Goal: Information Seeking & Learning: Compare options

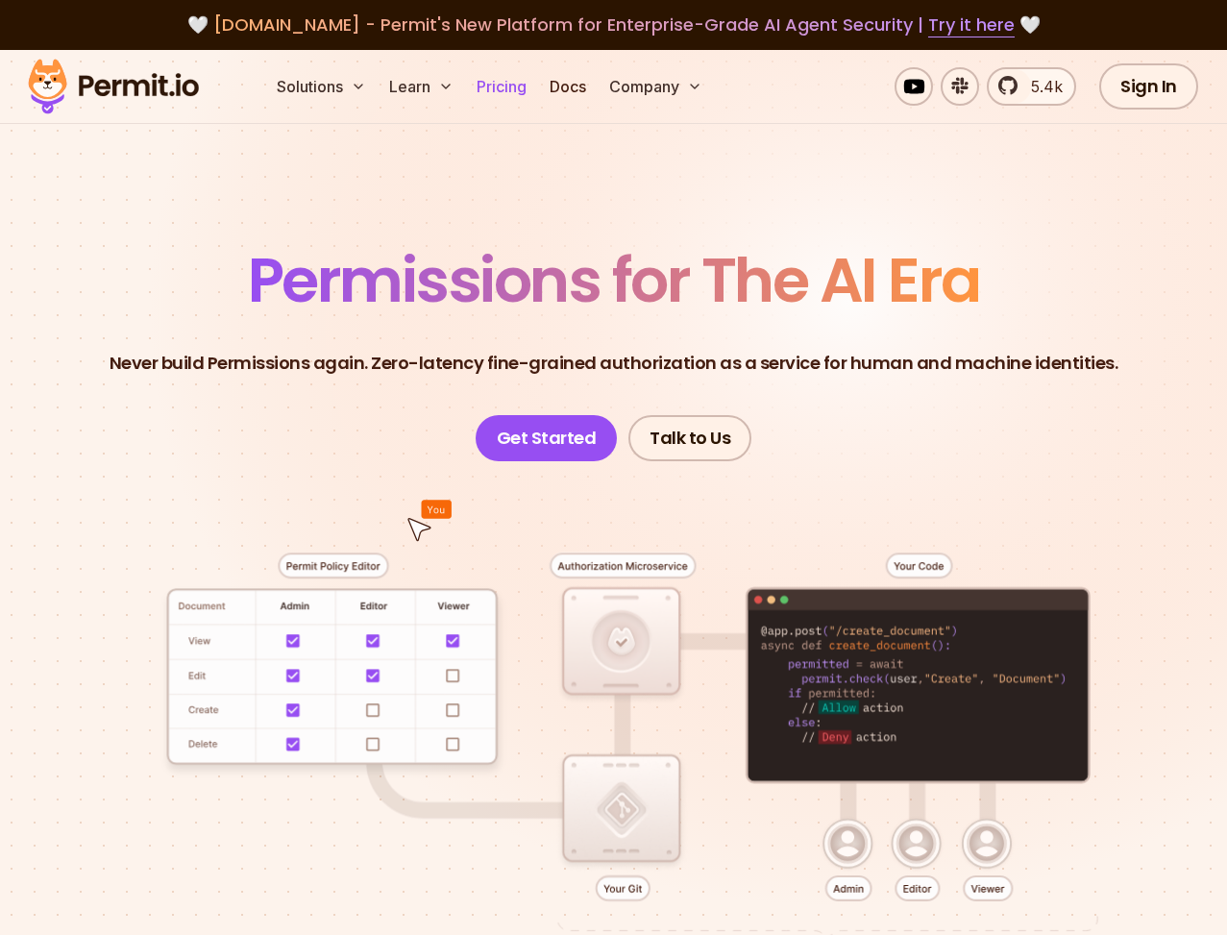
click at [491, 90] on link "Pricing" at bounding box center [501, 86] width 65 height 38
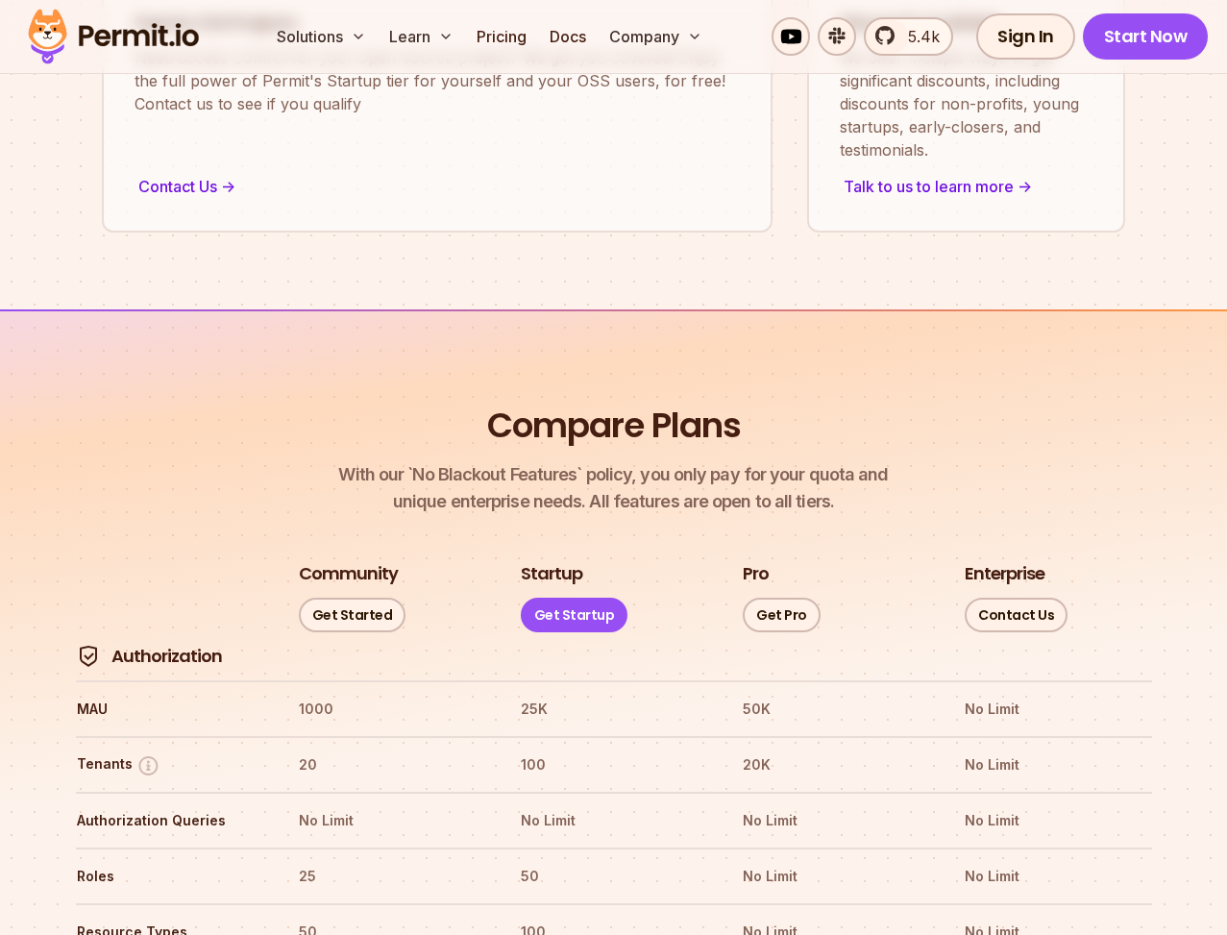
scroll to position [2523, 0]
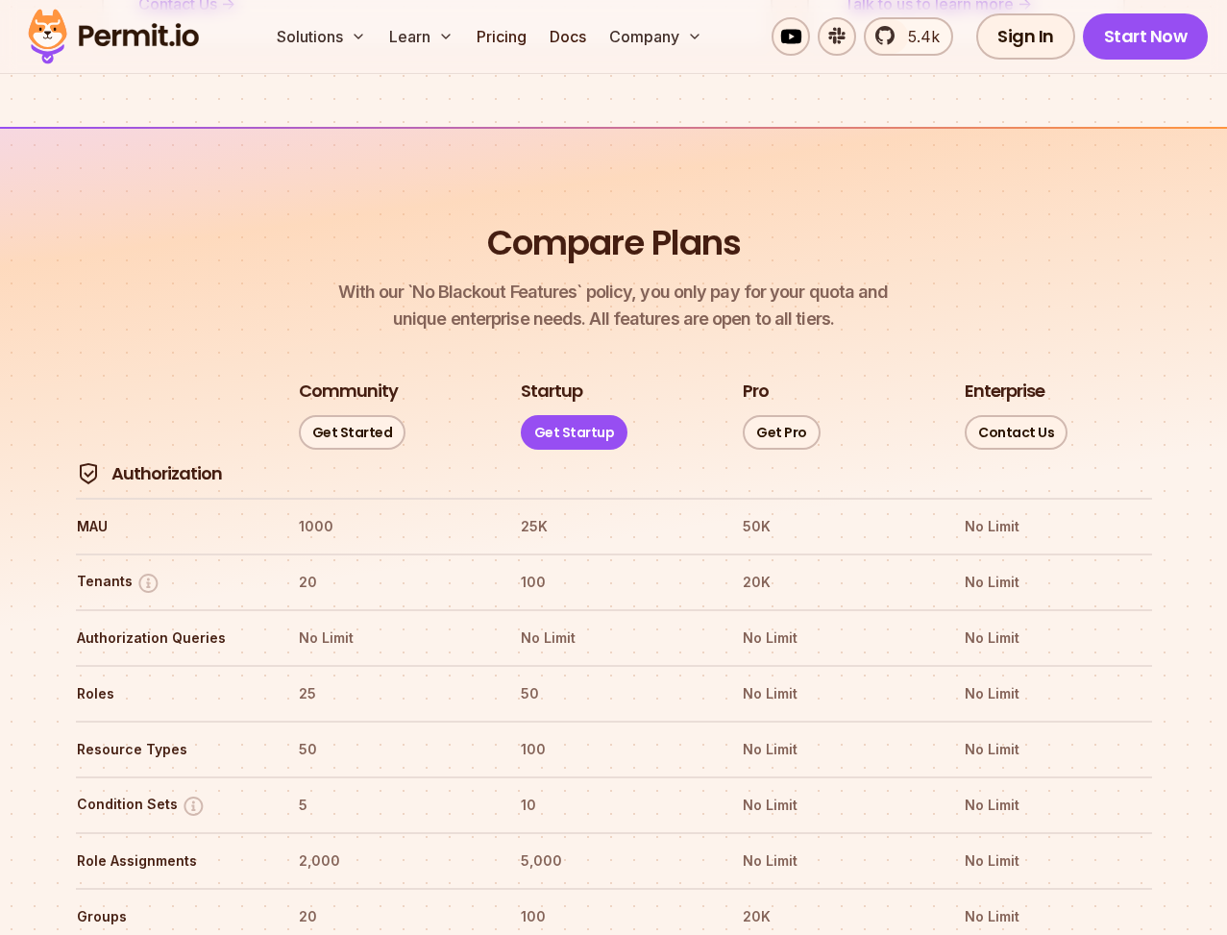
click at [666, 219] on h2 "Compare Plans" at bounding box center [614, 243] width 254 height 48
drag, startPoint x: 667, startPoint y: 182, endPoint x: 750, endPoint y: 178, distance: 82.7
click at [689, 219] on h2 "Compare Plans" at bounding box center [614, 243] width 254 height 48
click at [750, 219] on header "Compare Plans With our `No Blackout Features` policy, you only pay for your quo…" at bounding box center [614, 275] width 1107 height 113
drag, startPoint x: 750, startPoint y: 178, endPoint x: 728, endPoint y: 208, distance: 36.5
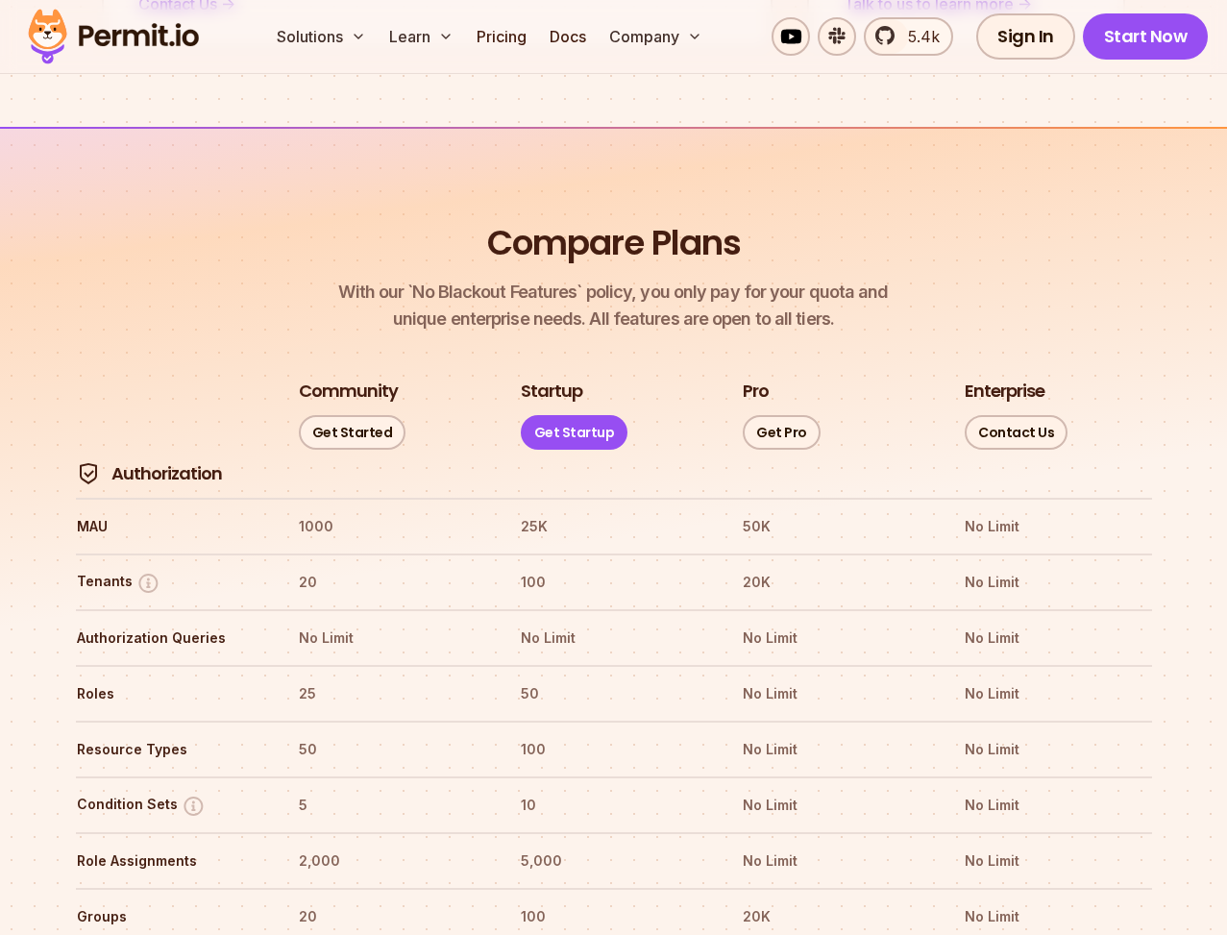
click at [750, 219] on header "Compare Plans With our `No Blackout Features` policy, you only pay for your quo…" at bounding box center [614, 275] width 1107 height 113
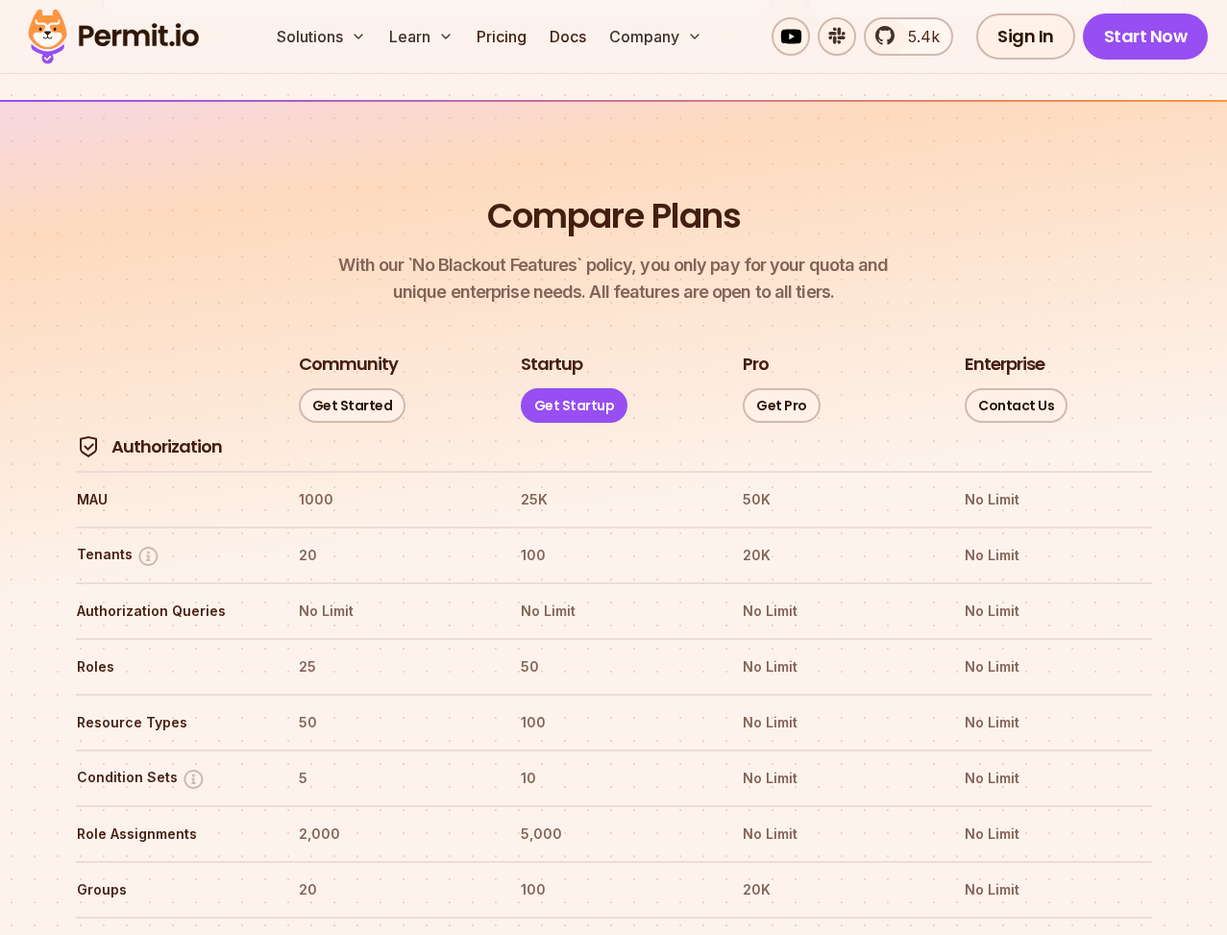
scroll to position [2374, 0]
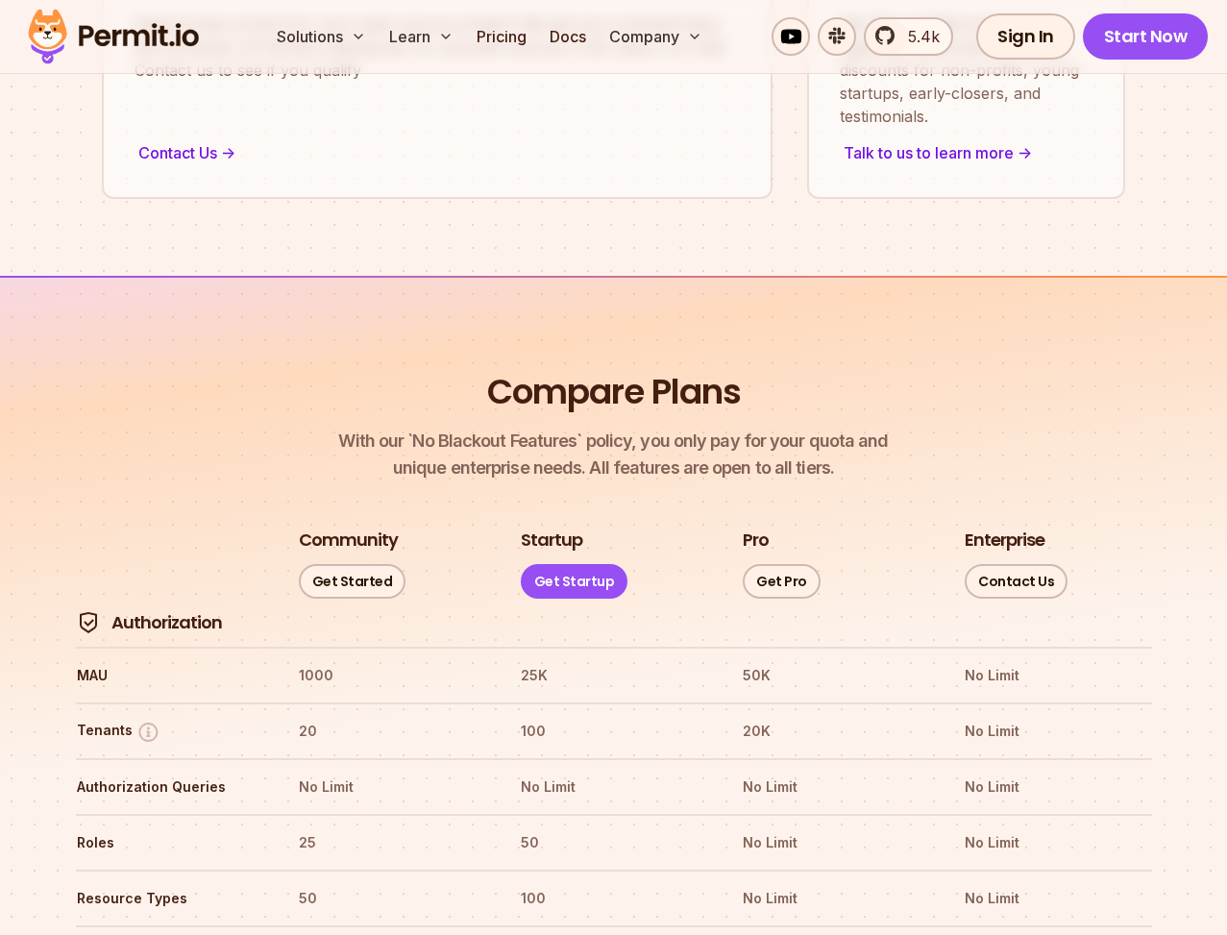
drag, startPoint x: 653, startPoint y: 371, endPoint x: 660, endPoint y: 359, distance: 13.9
click at [654, 368] on header "Compare Plans With our `No Blackout Features` policy, you only pay for your quo…" at bounding box center [614, 424] width 1107 height 113
click at [703, 368] on h2 "Compare Plans" at bounding box center [614, 392] width 254 height 48
click at [708, 368] on h2 "Compare Plans" at bounding box center [614, 392] width 254 height 48
drag, startPoint x: 719, startPoint y: 339, endPoint x: 731, endPoint y: 339, distance: 12.5
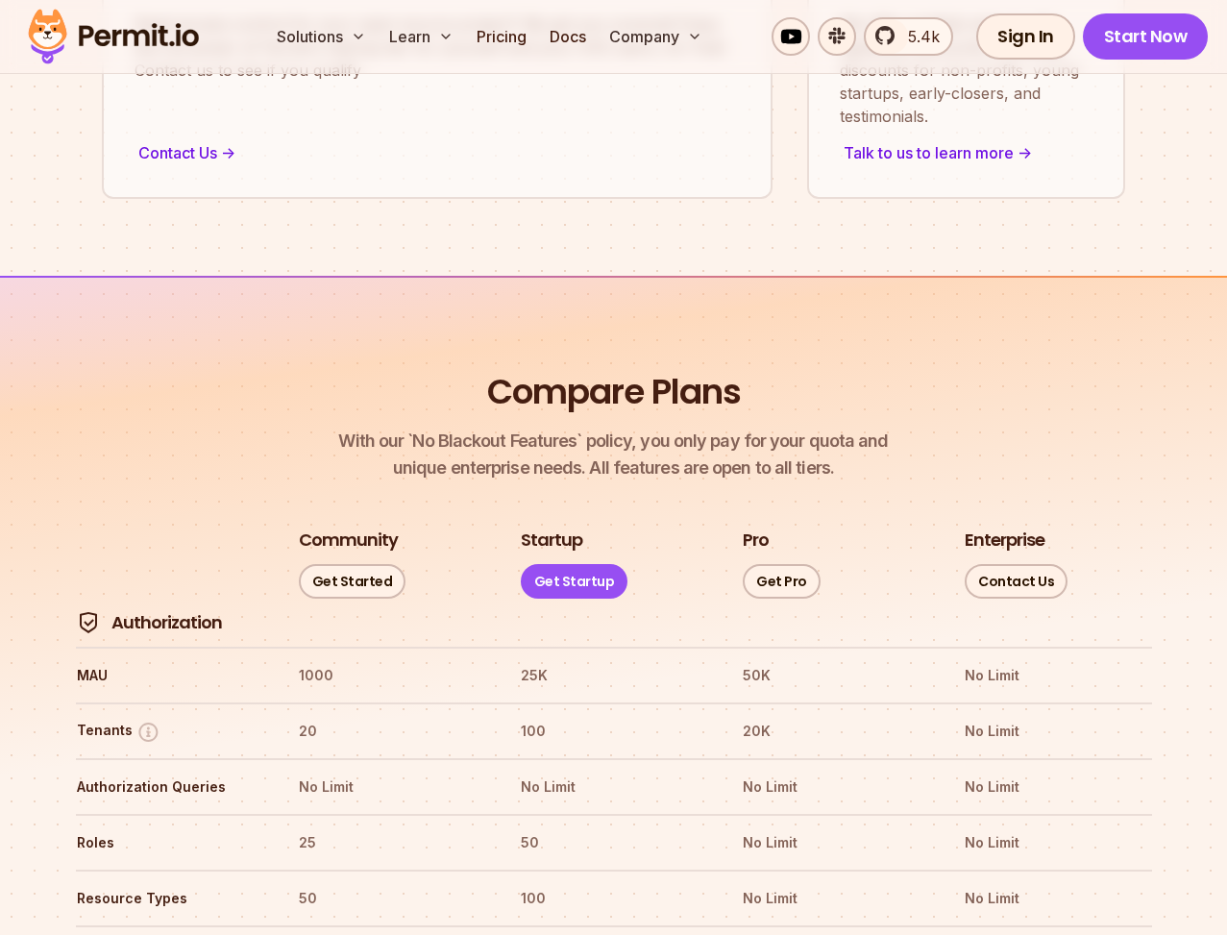
click at [723, 368] on h2 "Compare Plans" at bounding box center [614, 392] width 254 height 48
click at [735, 368] on h2 "Compare Plans" at bounding box center [614, 392] width 254 height 48
click at [744, 368] on header "Compare Plans With our `No Blackout Features` policy, you only pay for your quo…" at bounding box center [614, 424] width 1107 height 113
drag, startPoint x: 746, startPoint y: 336, endPoint x: 444, endPoint y: 323, distance: 302.1
click at [444, 368] on header "Compare Plans With our `No Blackout Features` policy, you only pay for your quo…" at bounding box center [614, 424] width 1107 height 113
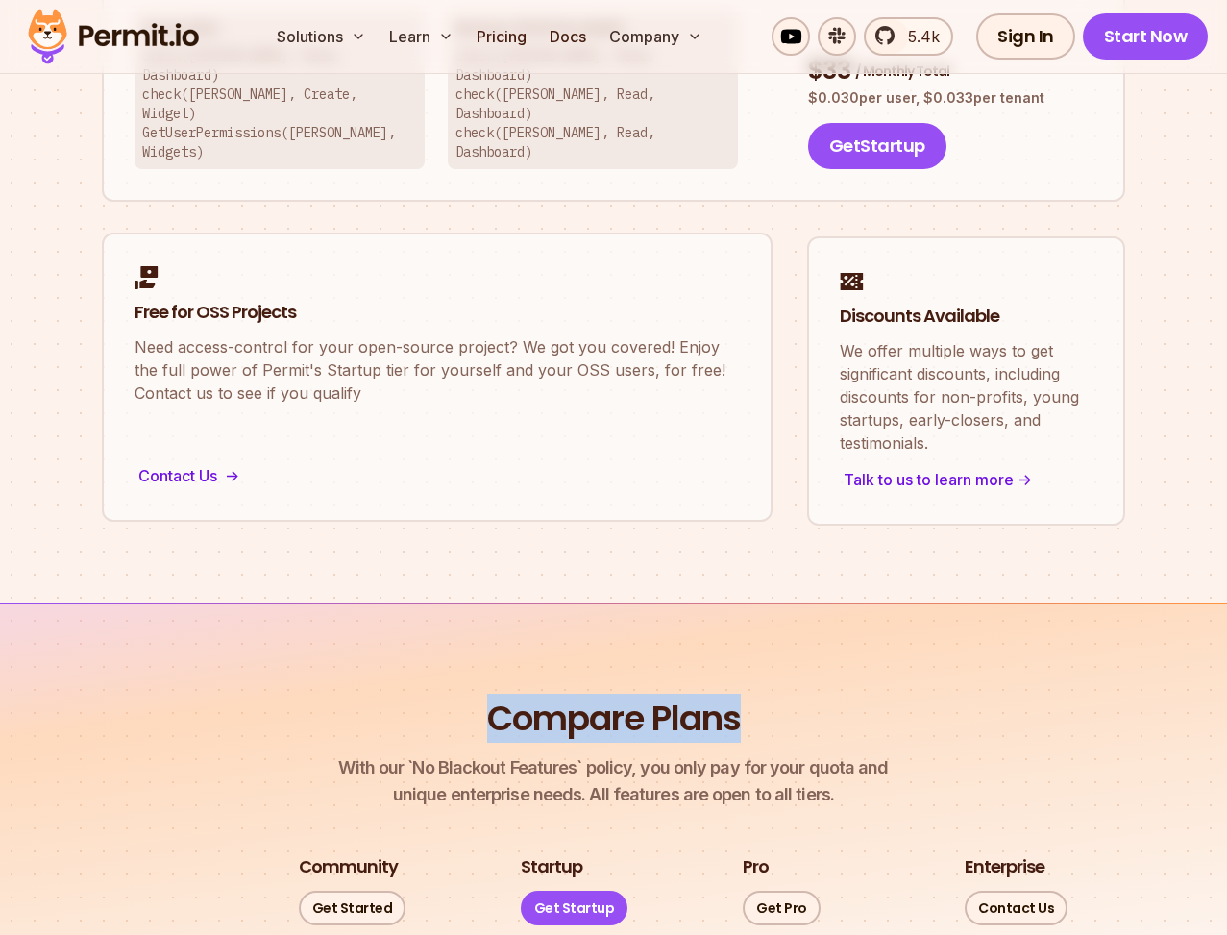
scroll to position [2400, 0]
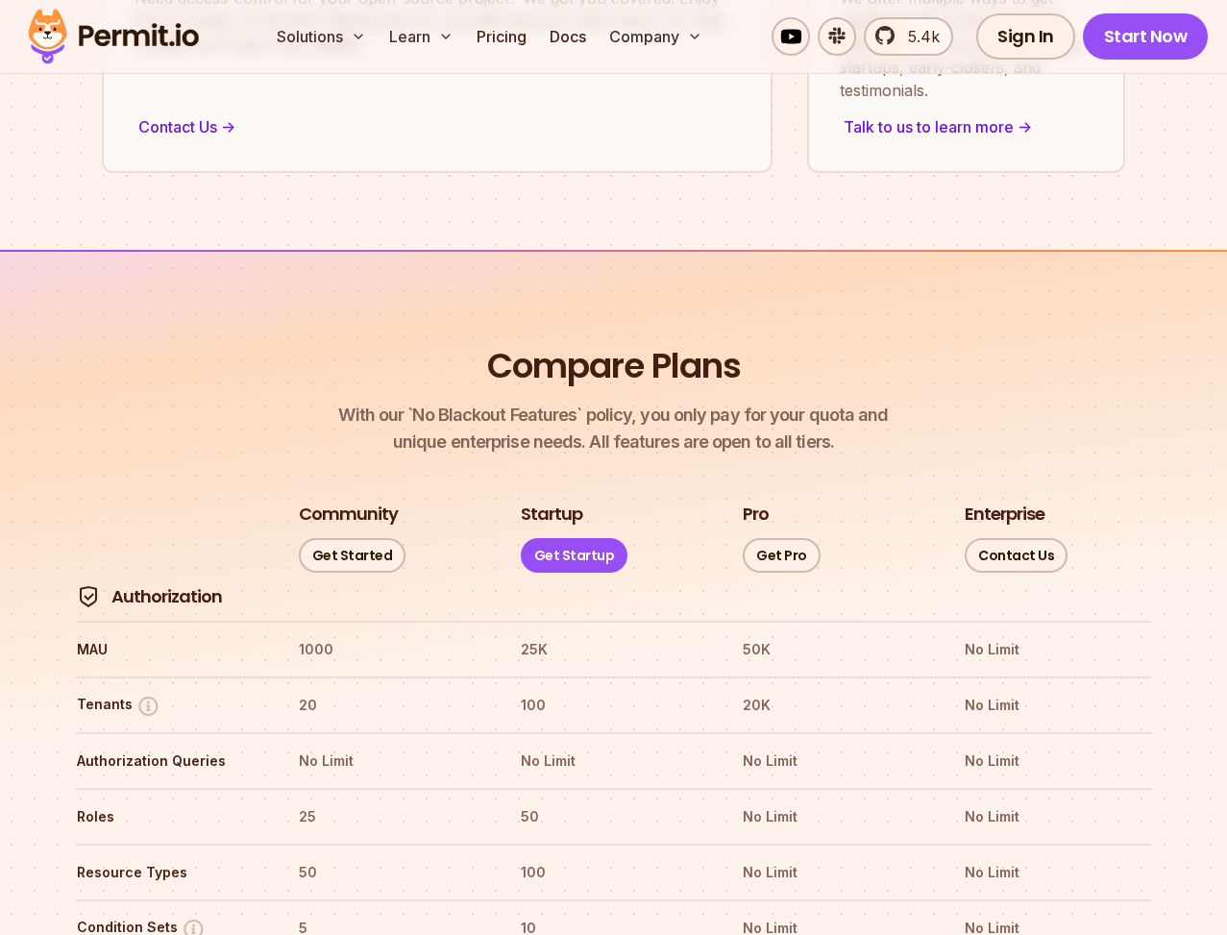
drag, startPoint x: 590, startPoint y: 352, endPoint x: 612, endPoint y: 374, distance: 31.3
click at [595, 402] on span "With our `No Blackout Features` policy, you only pay for your quota and" at bounding box center [613, 415] width 550 height 27
drag, startPoint x: 691, startPoint y: 389, endPoint x: 789, endPoint y: 383, distance: 98.2
click at [721, 402] on p "With our `No Blackout Features` policy, you only pay for your quota and unique …" at bounding box center [613, 429] width 550 height 54
click at [801, 402] on p "With our `No Blackout Features` policy, you only pay for your quota and unique …" at bounding box center [613, 429] width 550 height 54
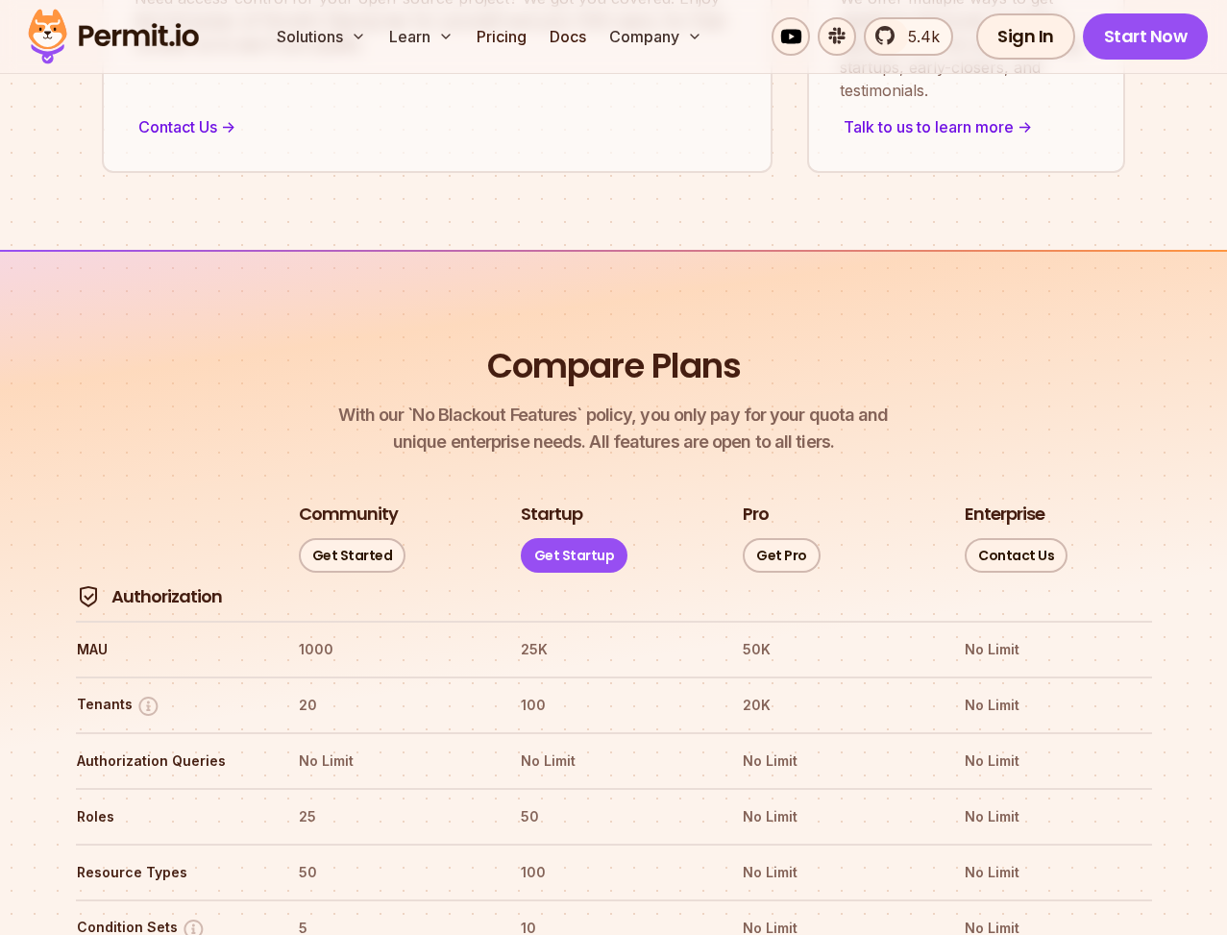
drag, startPoint x: 412, startPoint y: 559, endPoint x: 398, endPoint y: 555, distance: 14.9
click at [405, 574] on tr "Authorization" at bounding box center [614, 598] width 1076 height 48
click at [195, 585] on h4 "Authorization" at bounding box center [166, 597] width 111 height 24
click at [194, 585] on h4 "Authorization" at bounding box center [166, 597] width 111 height 24
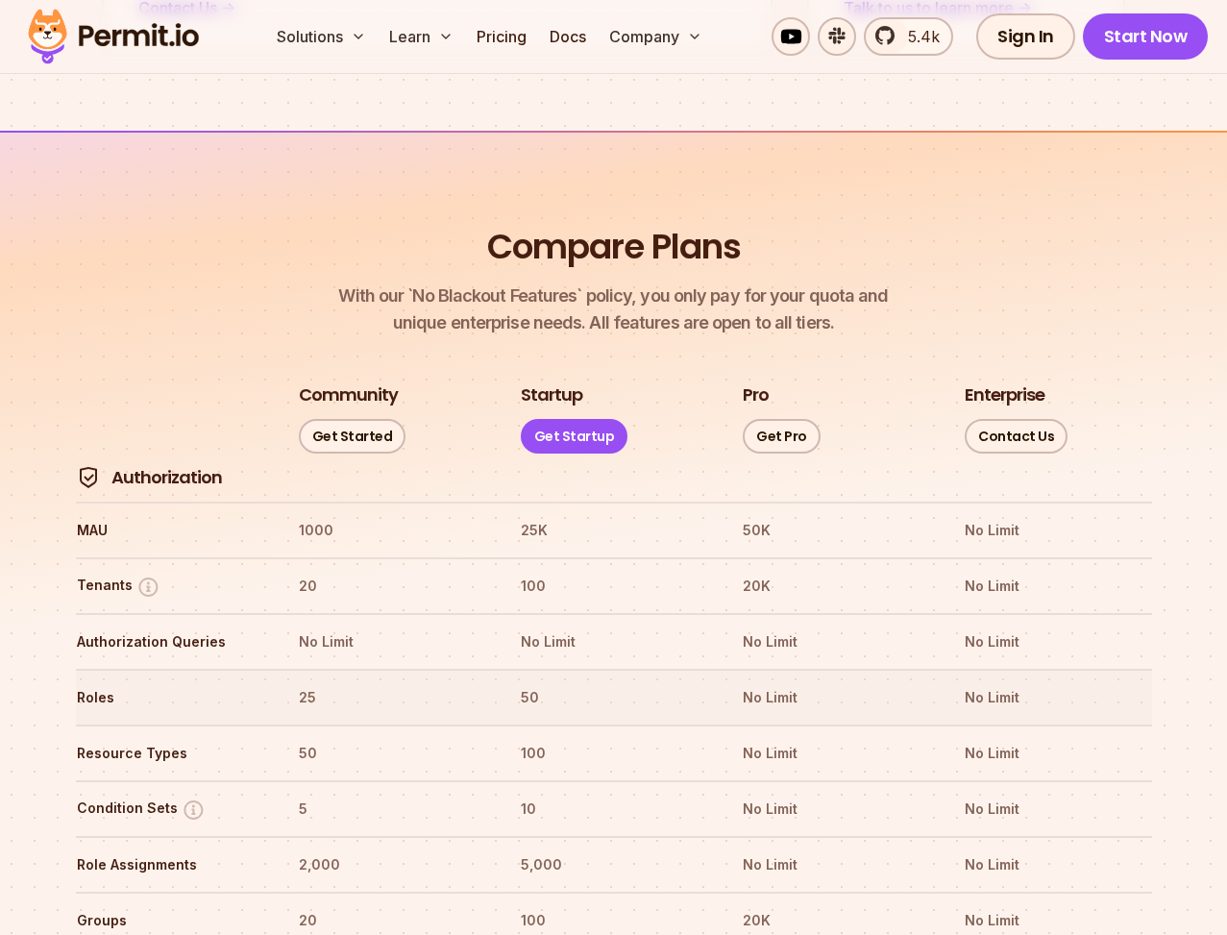
scroll to position [2625, 0]
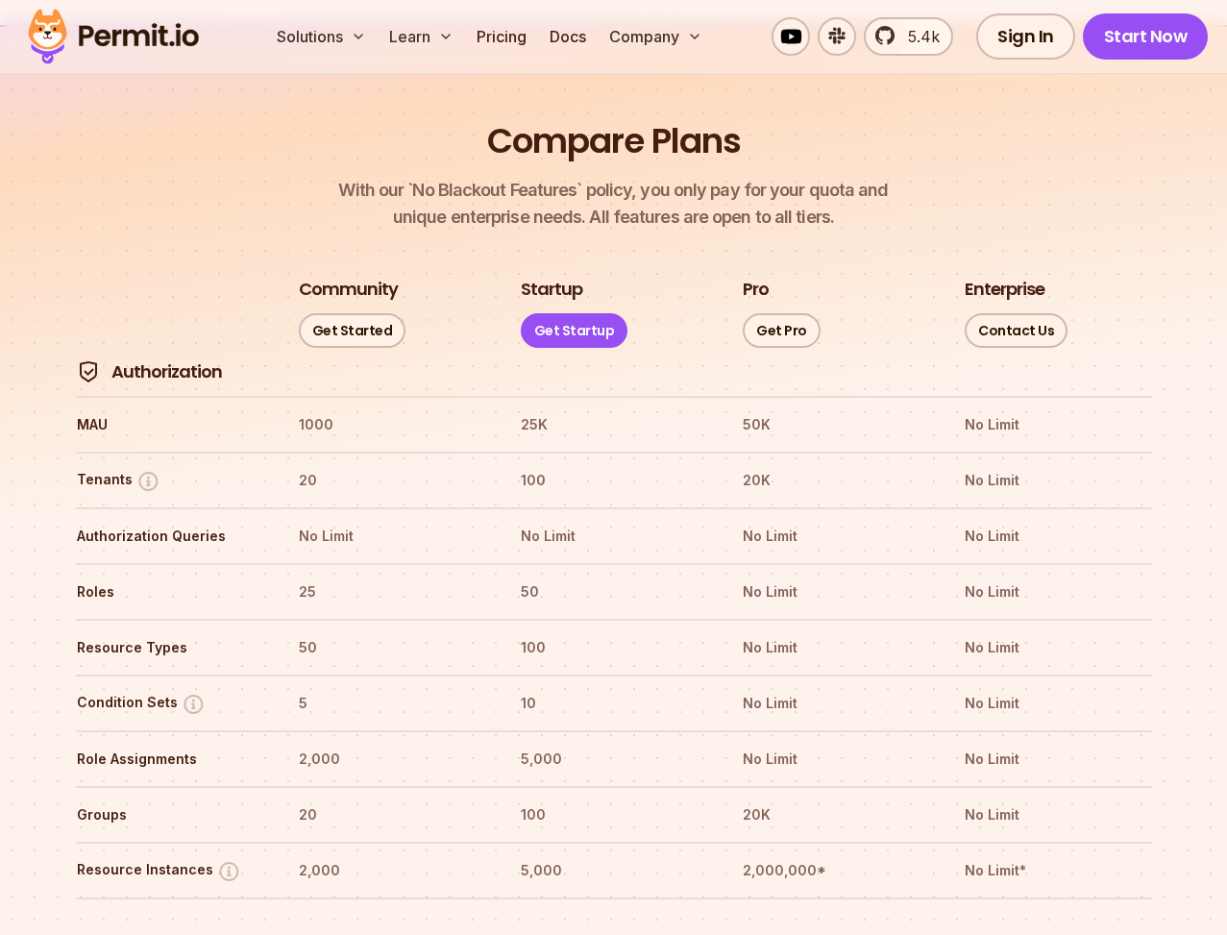
click at [677, 117] on h2 "Compare Plans" at bounding box center [614, 141] width 254 height 48
click at [676, 117] on h2 "Compare Plans" at bounding box center [614, 141] width 254 height 48
drag, startPoint x: 767, startPoint y: 104, endPoint x: 784, endPoint y: 98, distance: 18.2
click at [771, 117] on header "Compare Plans With our `No Blackout Features` policy, you only pay for your quo…" at bounding box center [614, 173] width 1107 height 113
click at [747, 117] on header "Compare Plans With our `No Blackout Features` policy, you only pay for your quo…" at bounding box center [614, 173] width 1107 height 113
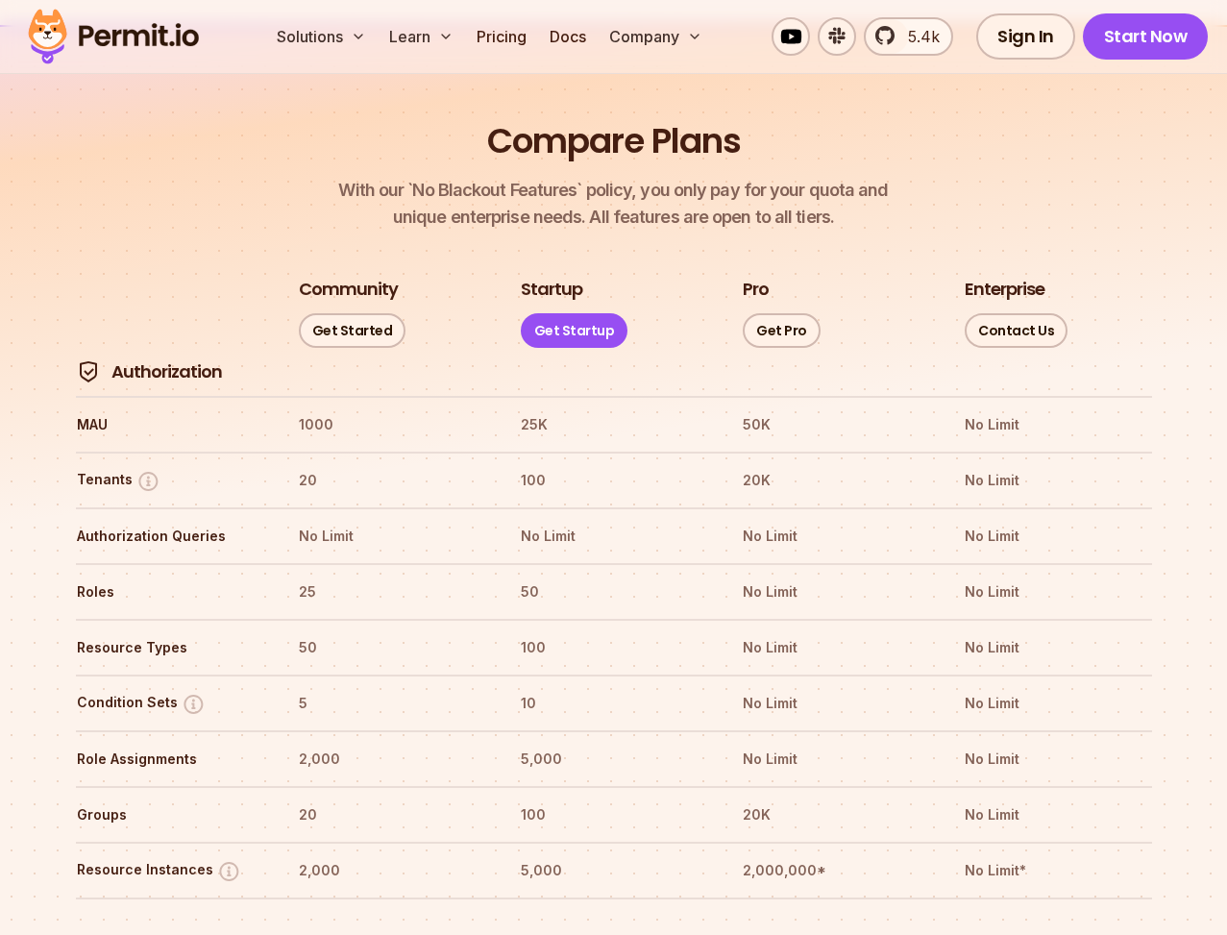
click at [747, 117] on header "Compare Plans With our `No Blackout Features` policy, you only pay for your quo…" at bounding box center [614, 173] width 1107 height 113
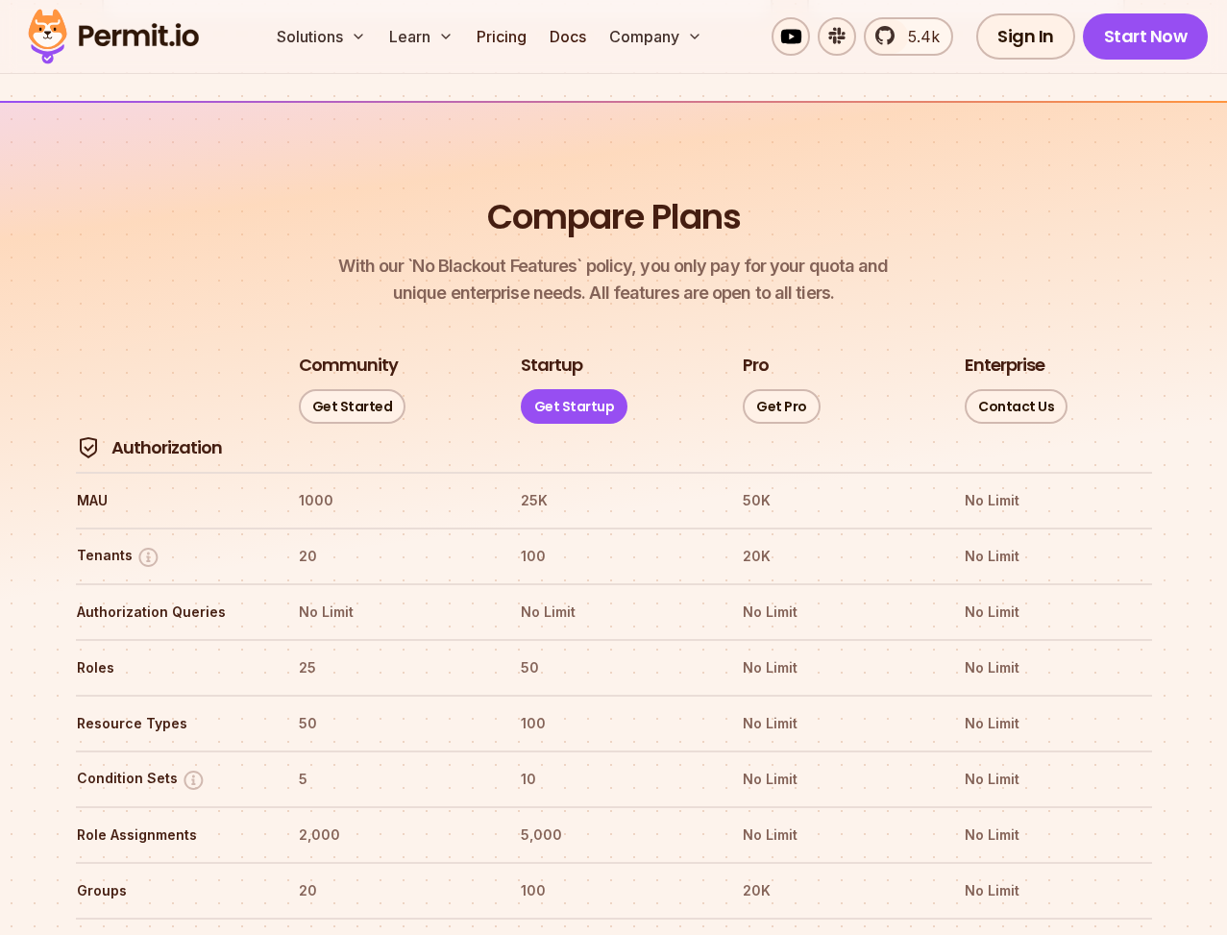
scroll to position [2464, 0]
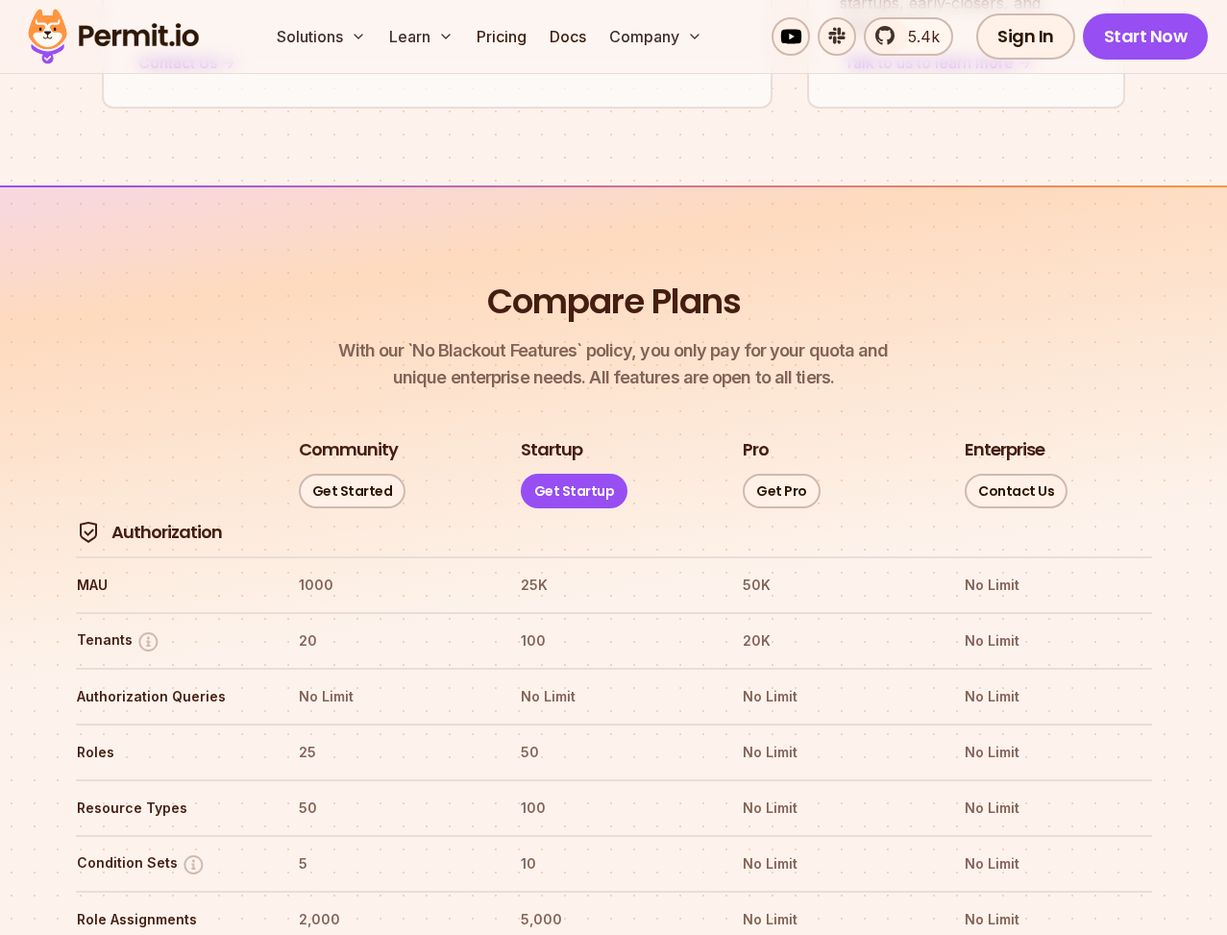
drag, startPoint x: 681, startPoint y: 244, endPoint x: 709, endPoint y: 257, distance: 30.5
click at [682, 278] on h2 "Compare Plans" at bounding box center [614, 302] width 254 height 48
drag, startPoint x: 771, startPoint y: 259, endPoint x: 759, endPoint y: 247, distance: 16.3
click at [762, 278] on header "Compare Plans With our `No Blackout Features` policy, you only pay for your quo…" at bounding box center [614, 334] width 1107 height 113
drag, startPoint x: 718, startPoint y: 234, endPoint x: 546, endPoint y: 116, distance: 208.7
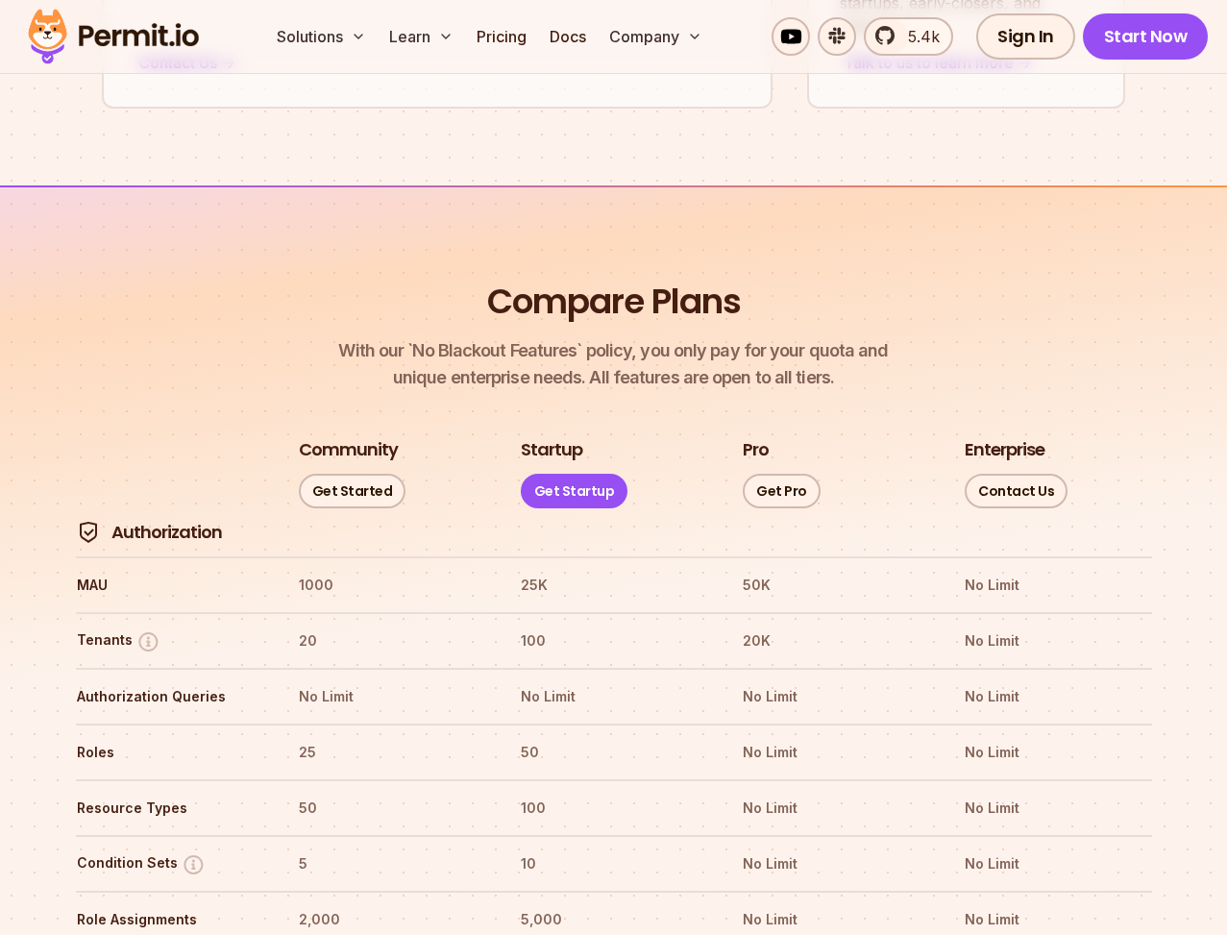
click at [712, 278] on h2 "Compare Plans" at bounding box center [614, 302] width 254 height 48
drag, startPoint x: 673, startPoint y: 234, endPoint x: 689, endPoint y: 250, distance: 22.4
click at [757, 278] on header "Compare Plans With our `No Blackout Features` policy, you only pay for your quo…" at bounding box center [614, 334] width 1107 height 113
copy h2 "Compare Plans"
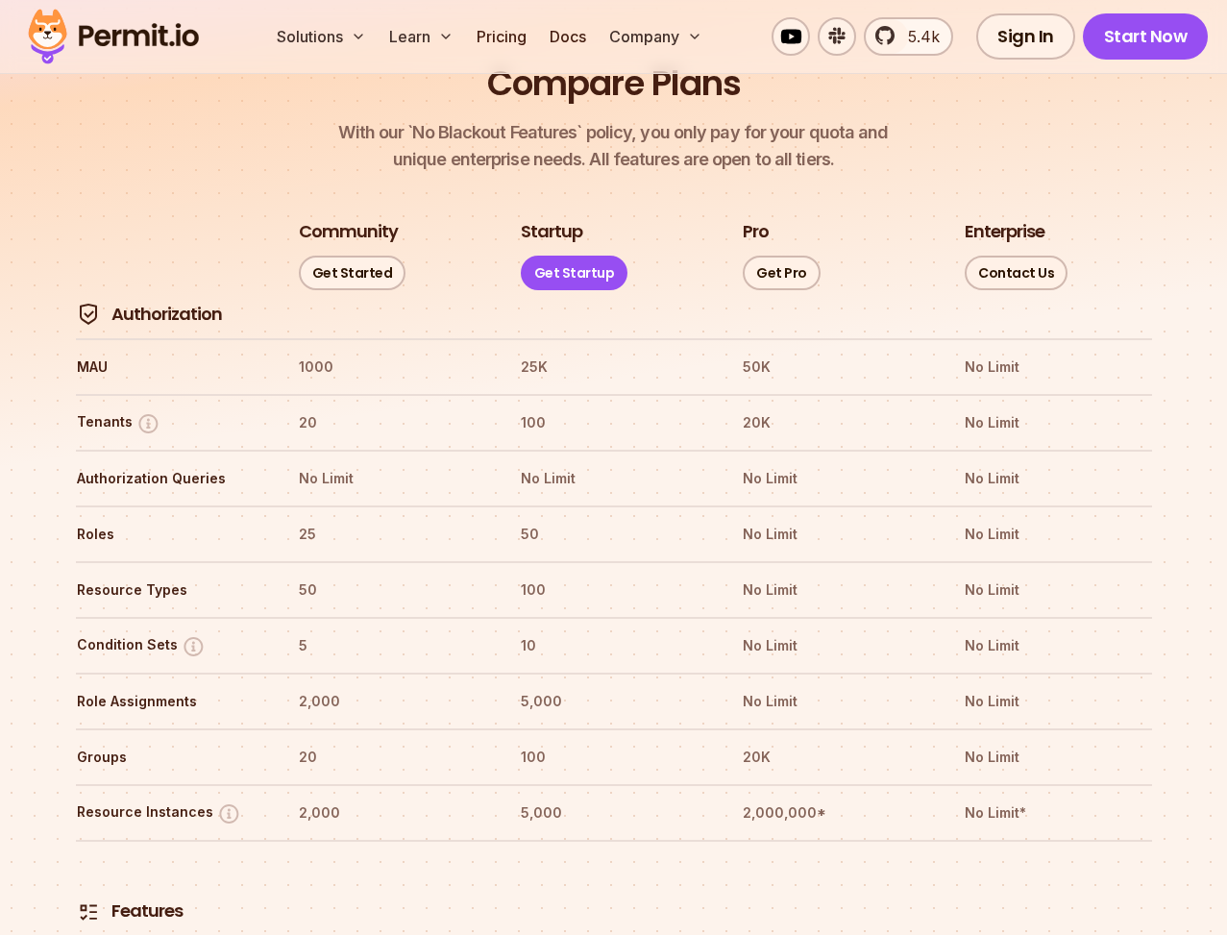
scroll to position [2684, 0]
